Goal: Task Accomplishment & Management: Manage account settings

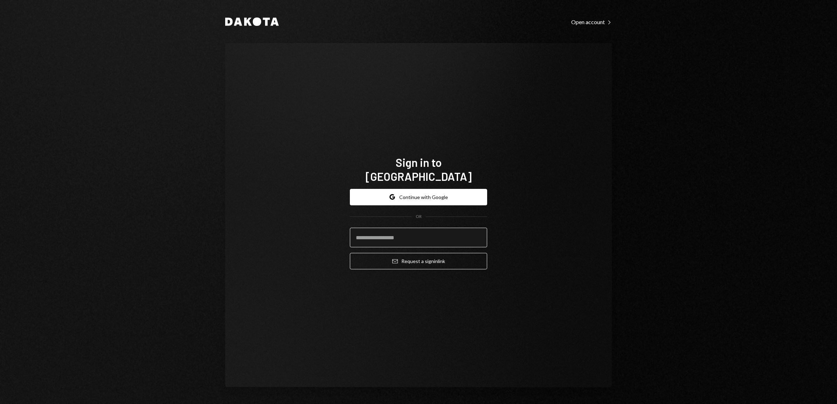
click at [390, 234] on input "email" at bounding box center [418, 238] width 137 height 20
type input "**********"
click at [418, 253] on button "Email Request a sign in link" at bounding box center [418, 261] width 137 height 16
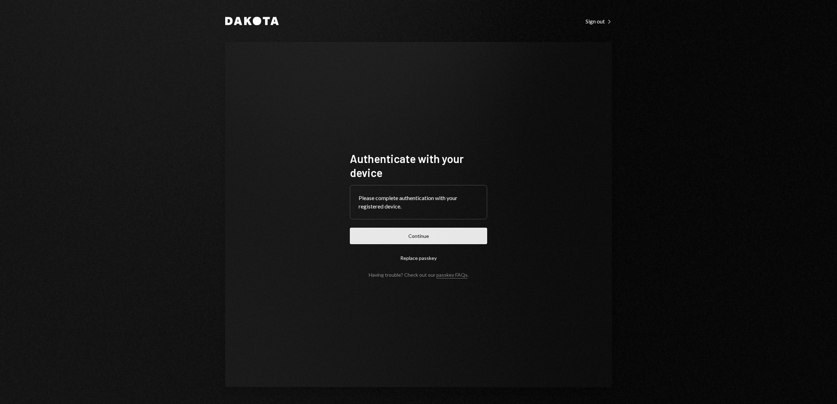
click at [414, 235] on button "Continue" at bounding box center [418, 236] width 137 height 16
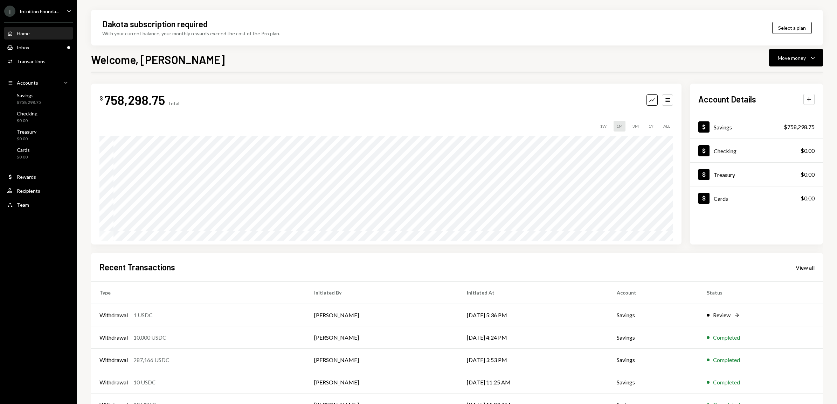
scroll to position [18, 0]
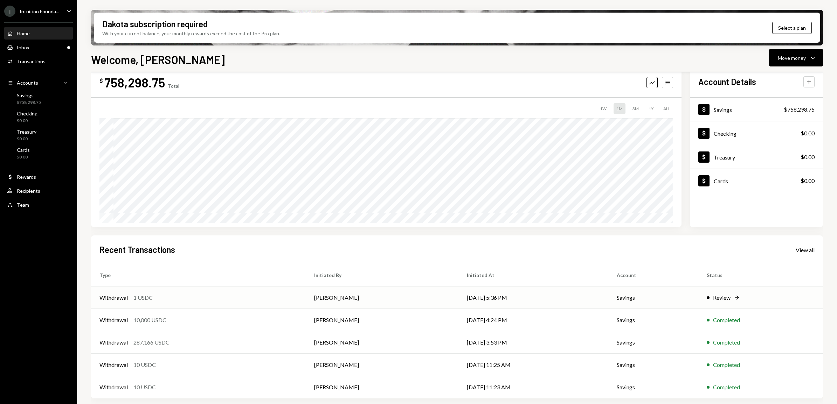
click at [736, 297] on icon "Right Arrow" at bounding box center [736, 298] width 7 height 7
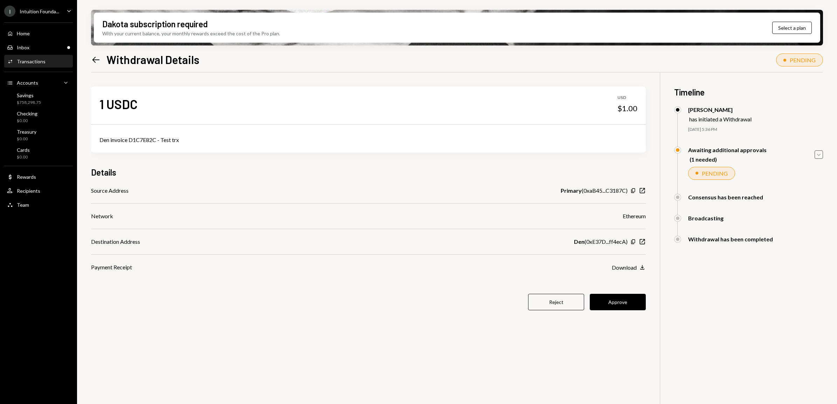
click at [815, 155] on icon "Caret Down" at bounding box center [819, 155] width 8 height 8
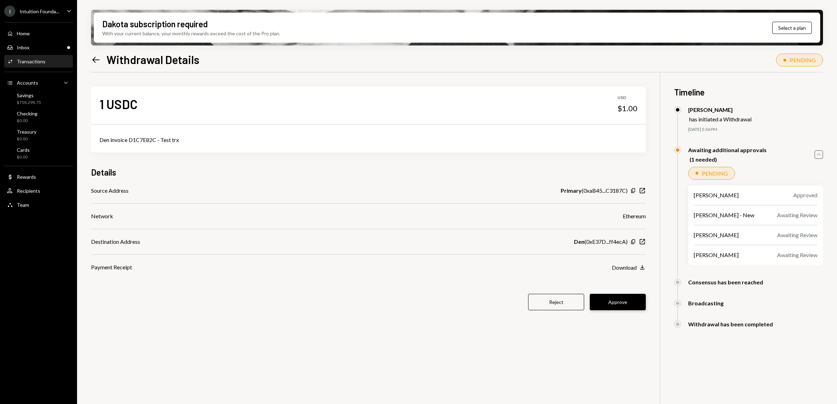
click at [624, 306] on button "Approve" at bounding box center [618, 302] width 56 height 16
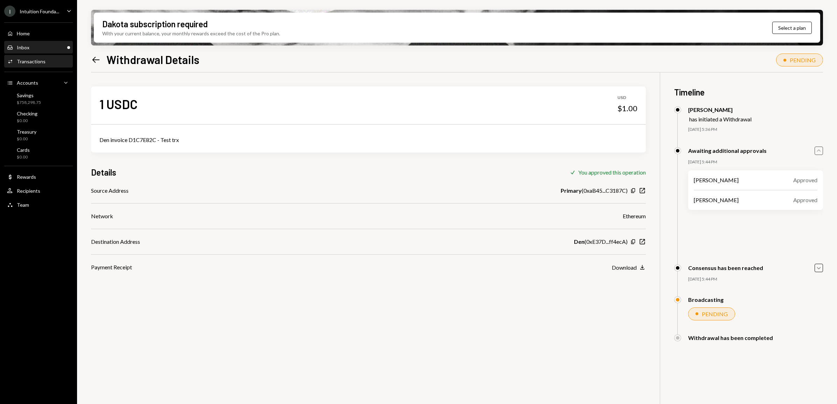
click at [47, 47] on div "Inbox Inbox" at bounding box center [38, 47] width 63 height 6
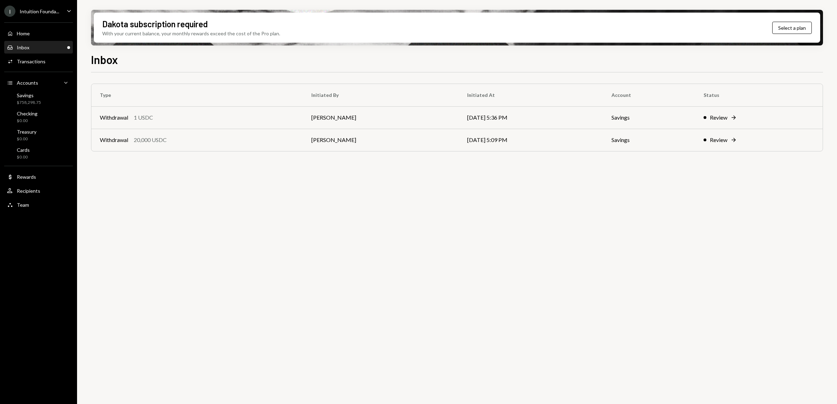
click at [44, 13] on div "Intuition Founda..." at bounding box center [40, 11] width 40 height 6
